Goal: Information Seeking & Learning: Learn about a topic

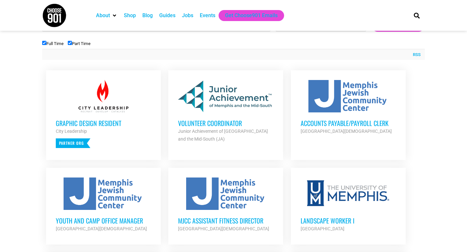
scroll to position [229, 0]
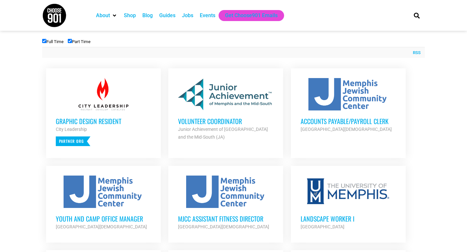
click at [220, 119] on h3 "Volunteer Coordinator" at bounding box center [225, 121] width 95 height 8
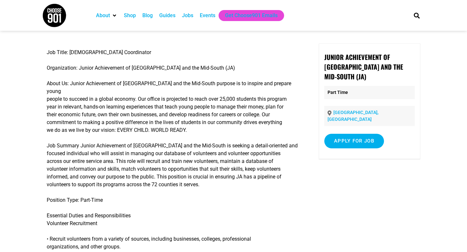
scroll to position [27, 0]
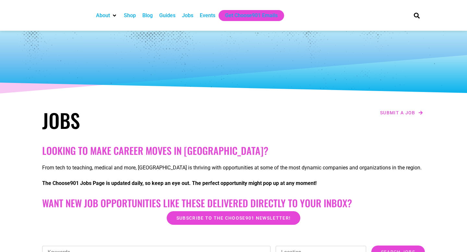
scroll to position [229, 0]
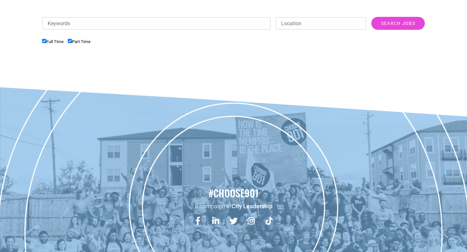
checkbox input "true"
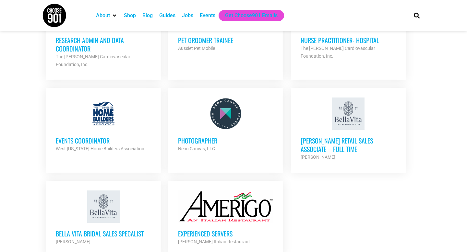
scroll to position [679, 0]
